Goal: Task Accomplishment & Management: Manage account settings

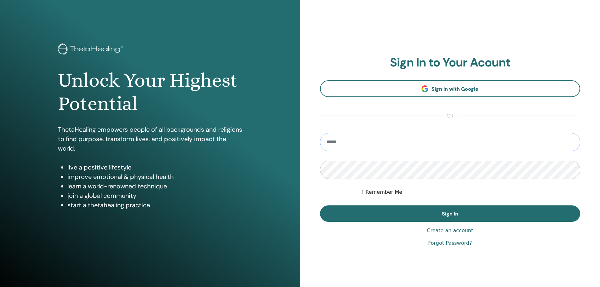
type input "**********"
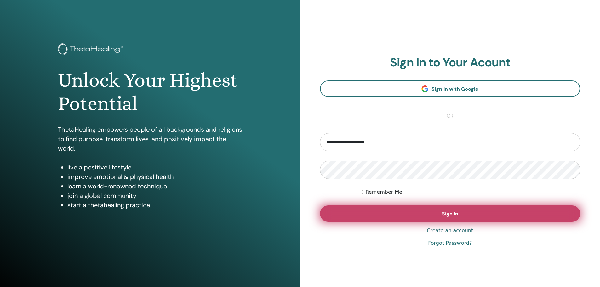
click at [395, 221] on button "Sign In" at bounding box center [450, 213] width 260 height 16
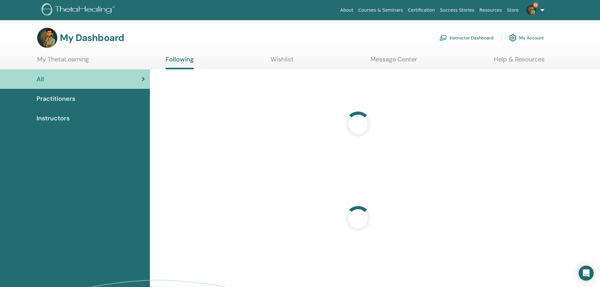
click at [466, 37] on link "Instructor Dashboard" at bounding box center [466, 38] width 54 height 14
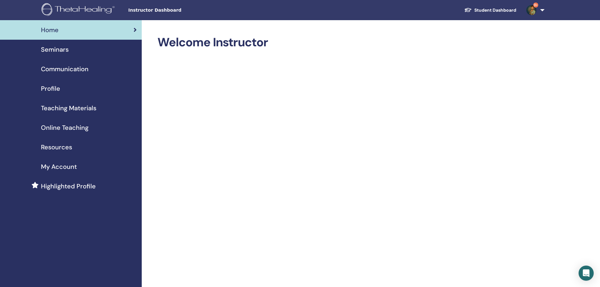
click at [66, 45] on span "Seminars" at bounding box center [55, 49] width 28 height 9
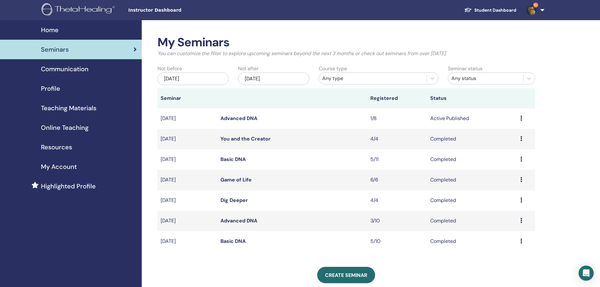
click at [248, 119] on link "Advanced DNA" at bounding box center [238, 118] width 37 height 7
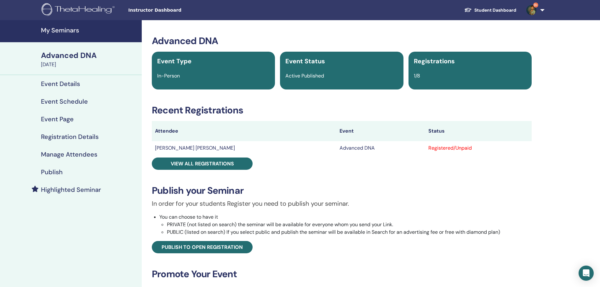
click at [65, 173] on div "Publish" at bounding box center [71, 172] width 132 height 8
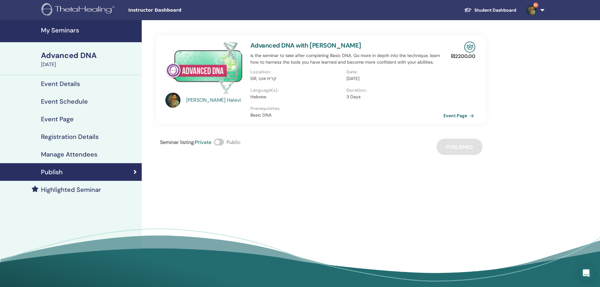
click at [457, 117] on link "Event Page" at bounding box center [459, 115] width 33 height 9
